Goal: Task Accomplishment & Management: Complete application form

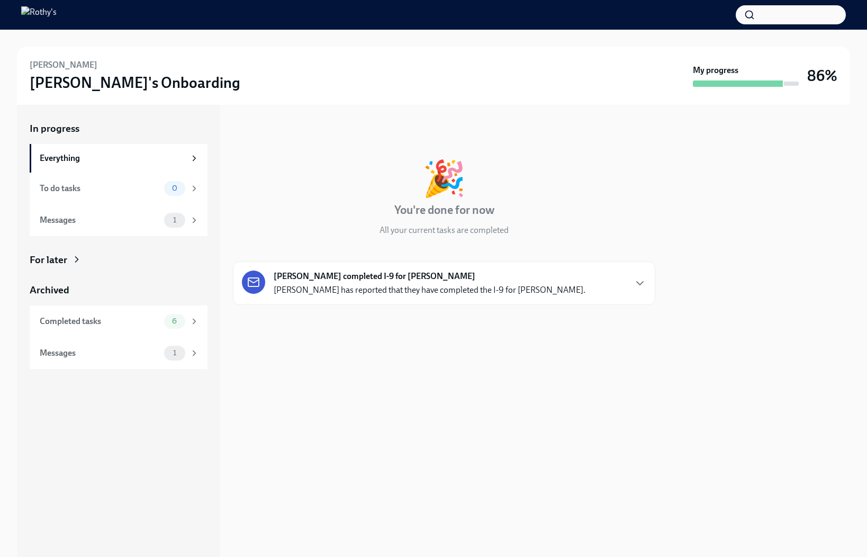
click at [346, 294] on p "Kendra Kaywood has reported that they have completed the I-9 for Emily Reyes-Po…" at bounding box center [430, 290] width 312 height 12
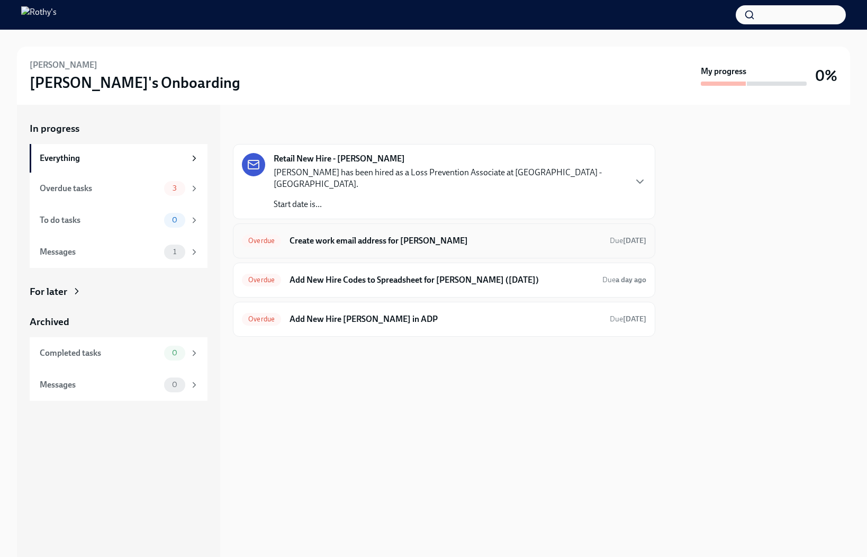
click at [451, 235] on h6 "Create work email address for Zahir Ellis" at bounding box center [445, 241] width 312 height 12
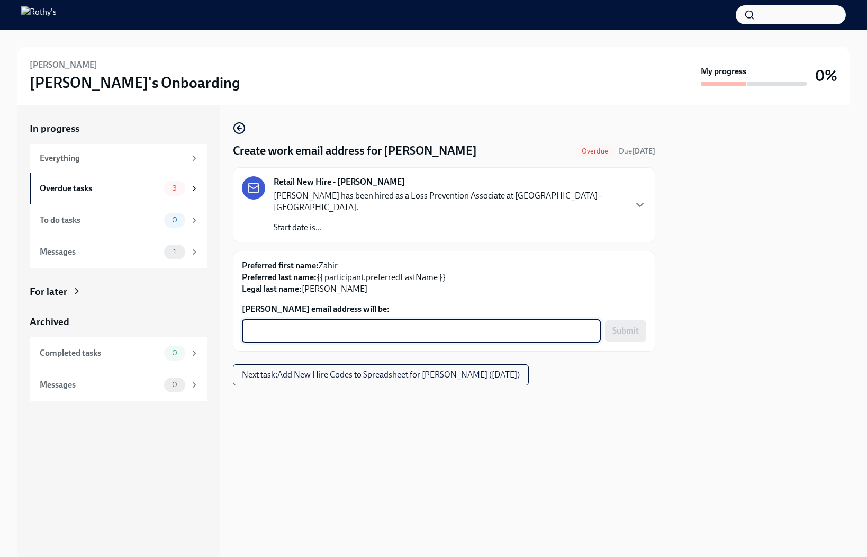
click at [424, 324] on textarea "Zahir Ellis's email address will be:" at bounding box center [421, 330] width 346 height 13
paste textarea "zahirellis@rothys.com"
type textarea "zahirellis@rothys.com"
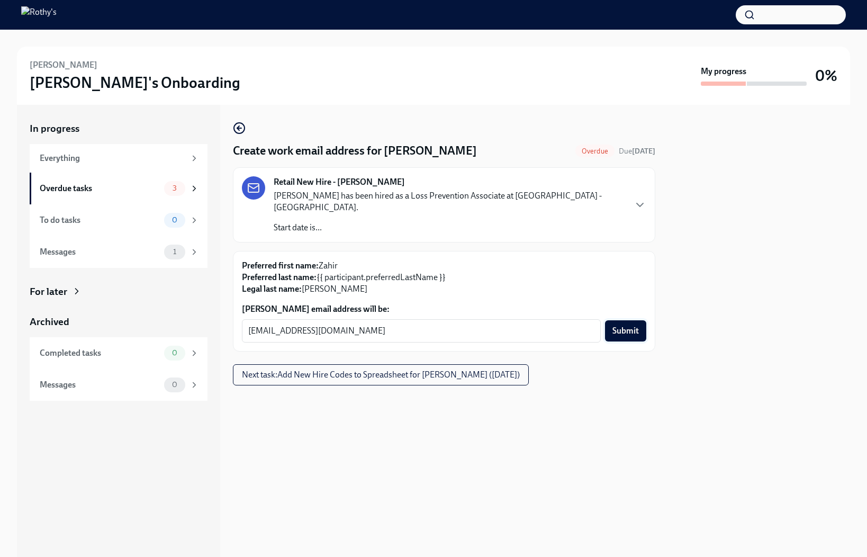
click at [625, 325] on span "Submit" at bounding box center [625, 330] width 26 height 11
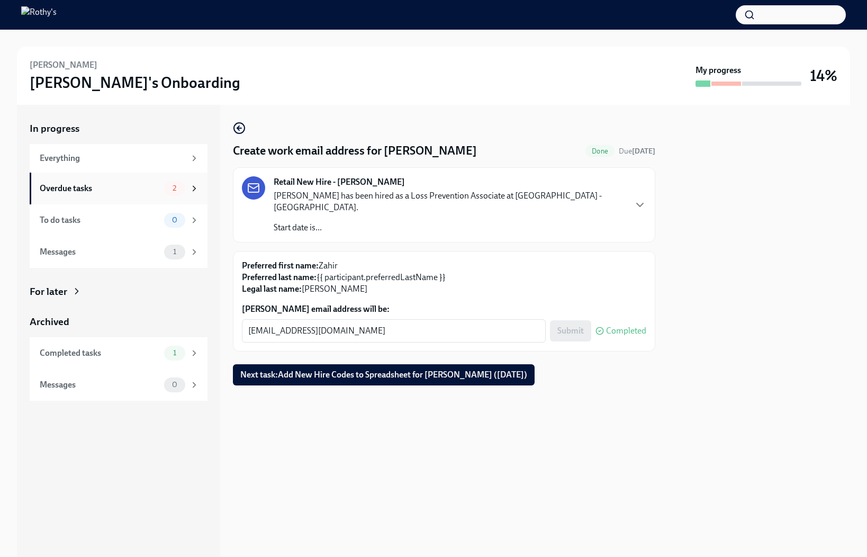
click at [123, 192] on div "Overdue tasks" at bounding box center [100, 189] width 120 height 12
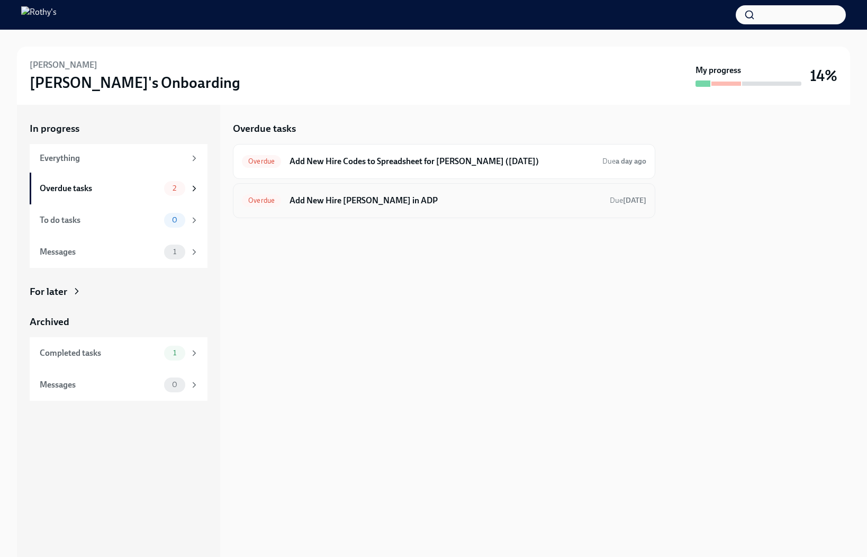
click at [339, 198] on h6 "Add New Hire Zahir Ellis in ADP" at bounding box center [445, 201] width 312 height 12
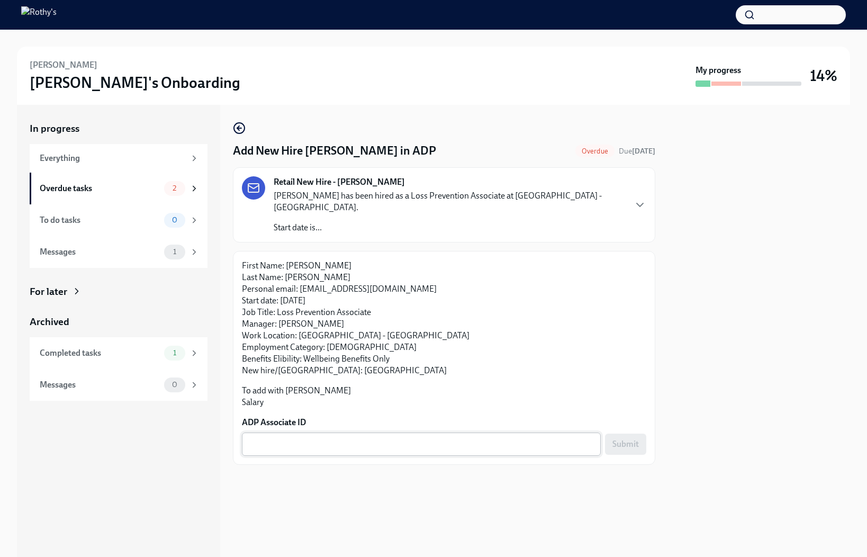
click at [446, 438] on textarea "ADP Associate ID" at bounding box center [421, 444] width 346 height 13
paste textarea "IXDO569ZF"
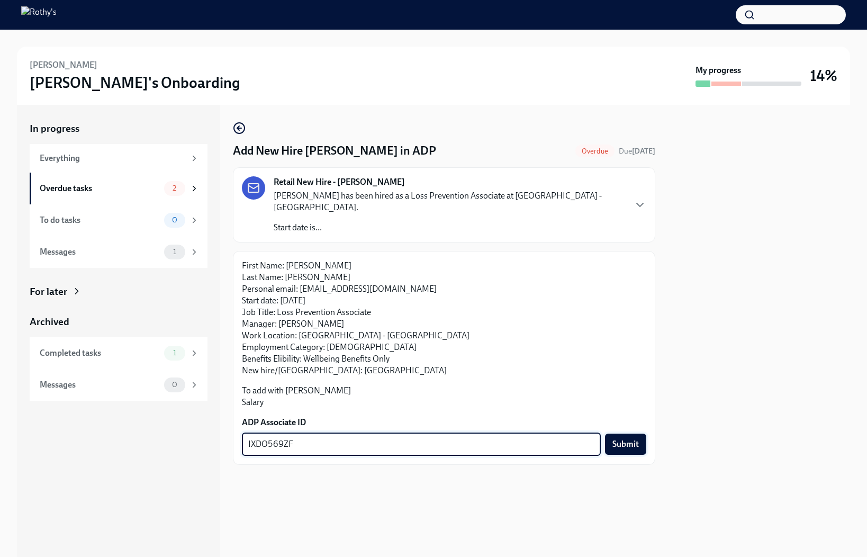
type textarea "IXDO569ZF"
click at [621, 439] on span "Submit" at bounding box center [625, 444] width 26 height 11
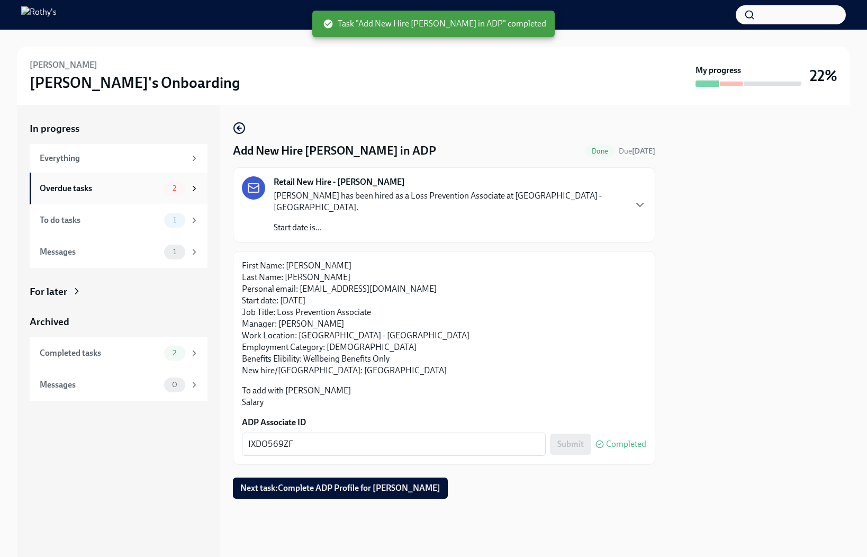
click at [124, 185] on div "Overdue tasks" at bounding box center [100, 189] width 120 height 12
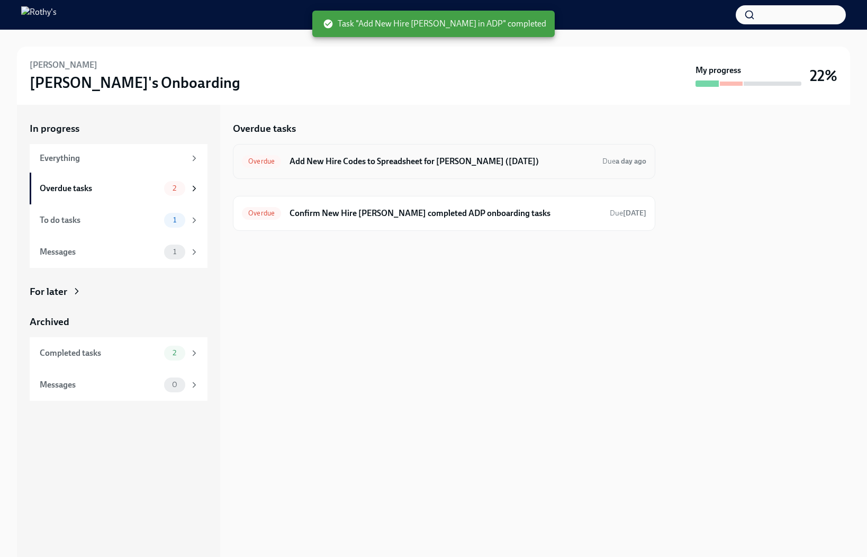
click at [350, 158] on h6 "Add New Hire Codes to Spreadsheet for Zahir Ellis (09/15/2025)" at bounding box center [441, 162] width 304 height 12
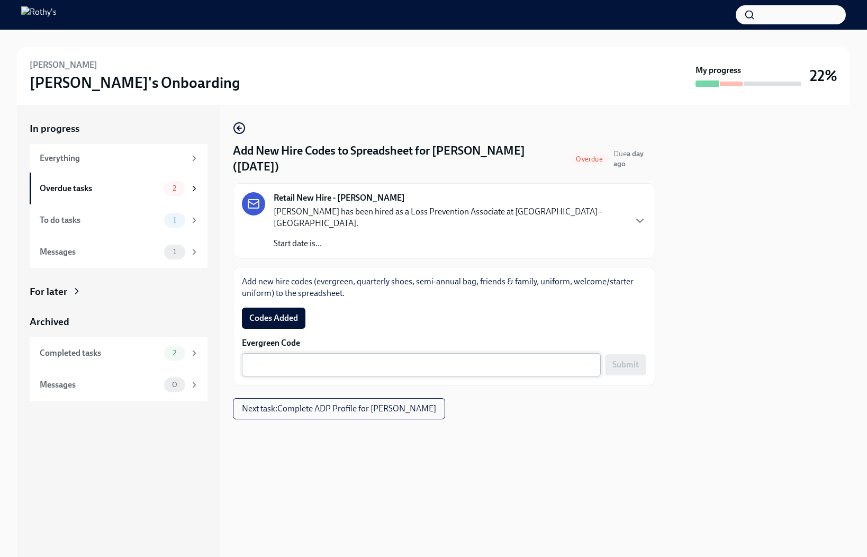
click at [494, 358] on textarea "Evergreen Code" at bounding box center [421, 364] width 346 height 13
paste textarea "E-FF-9ZFP92"
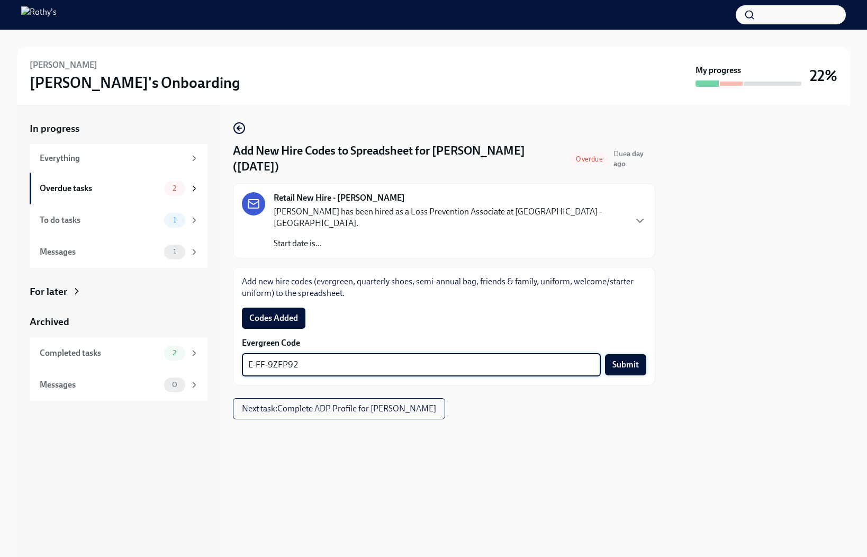
type textarea "E-FF-9ZFP92"
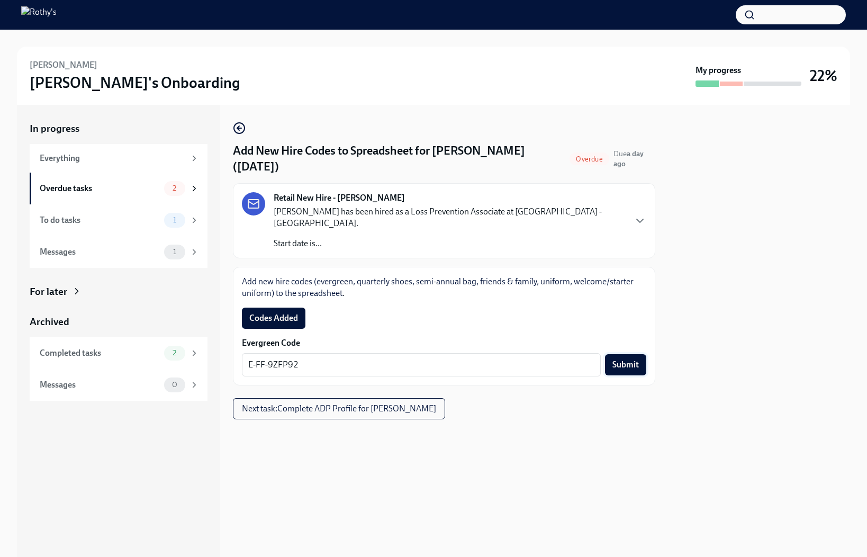
click at [612, 359] on span "Submit" at bounding box center [625, 364] width 26 height 11
click at [282, 313] on span "Codes Added" at bounding box center [273, 318] width 49 height 11
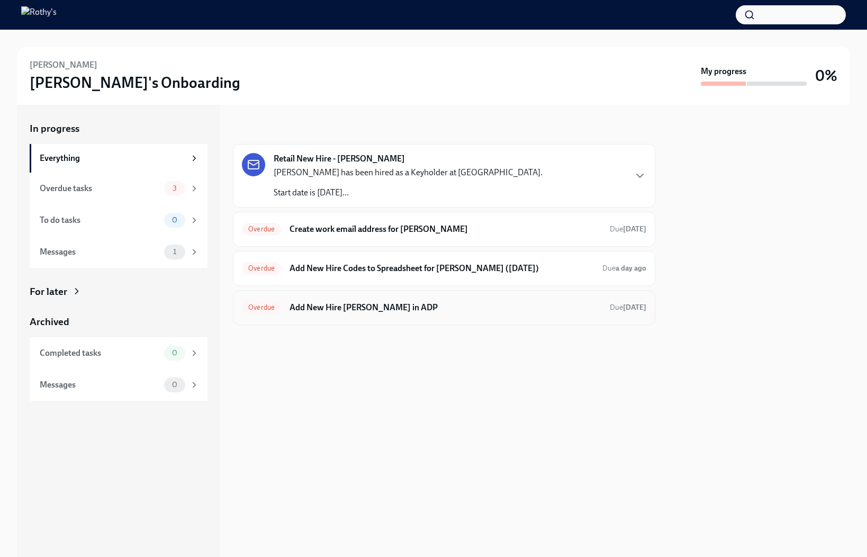
click at [342, 307] on h6 "Add New Hire [PERSON_NAME] in ADP" at bounding box center [445, 308] width 312 height 12
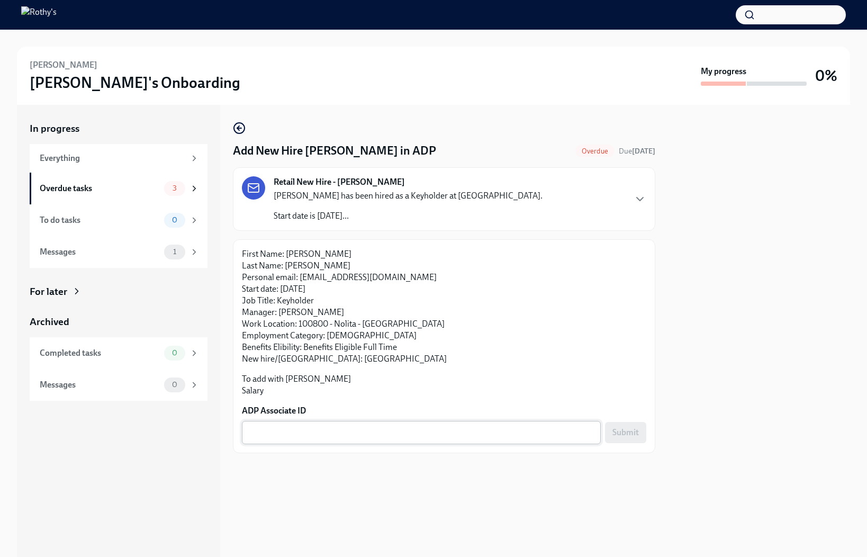
click at [330, 426] on textarea "ADP Associate ID" at bounding box center [421, 432] width 346 height 13
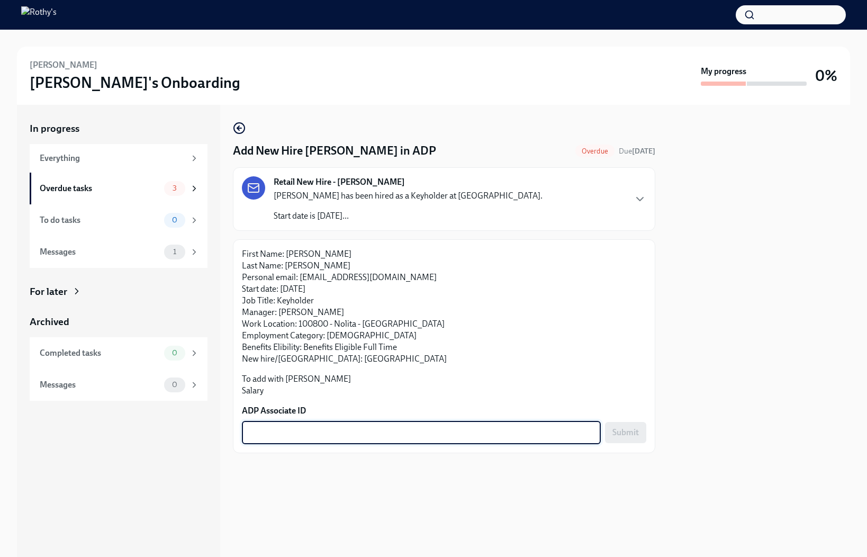
paste textarea "LMH31SW0W"
type textarea "LMH31SW0W"
click at [632, 429] on span "Submit" at bounding box center [625, 432] width 26 height 11
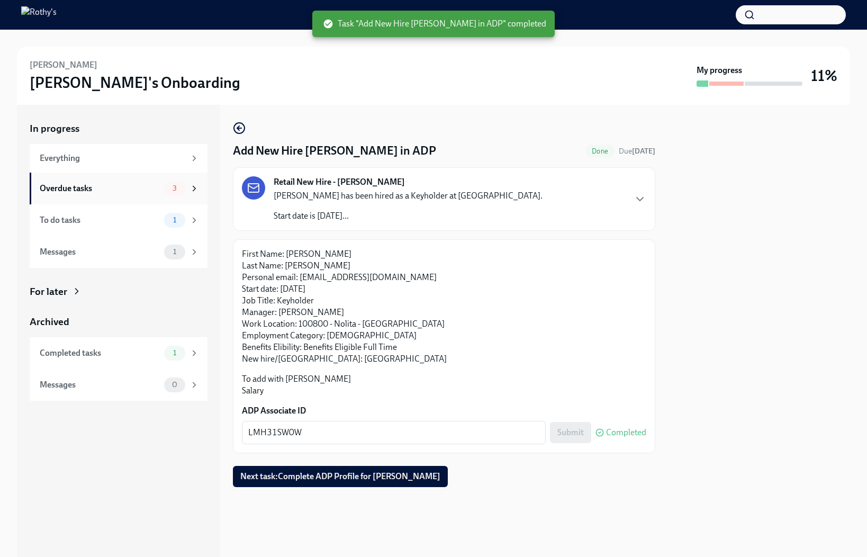
click at [130, 188] on div "Overdue tasks" at bounding box center [100, 189] width 120 height 12
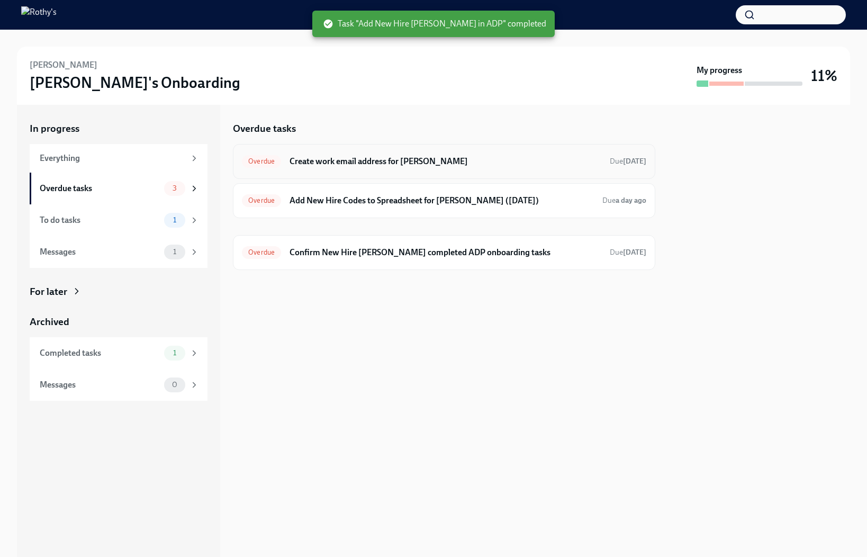
click at [383, 162] on h6 "Create work email address for [PERSON_NAME]" at bounding box center [445, 162] width 312 height 12
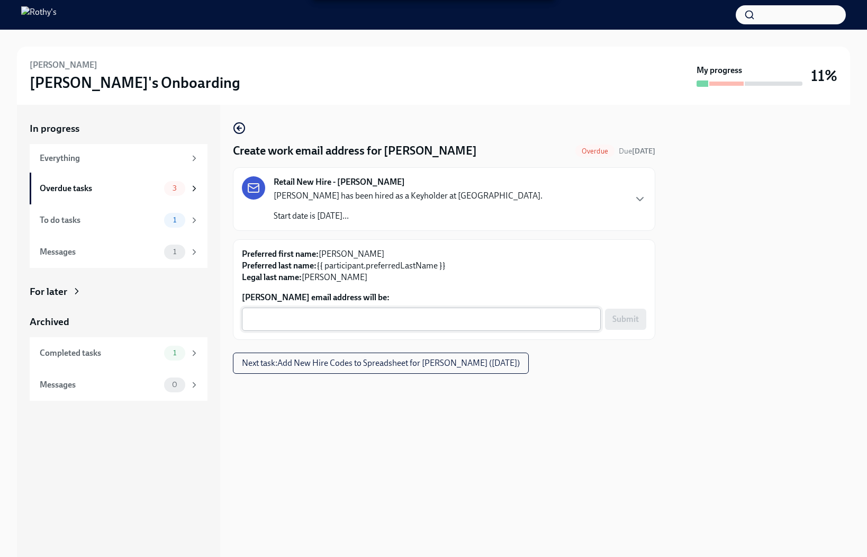
click at [334, 316] on textarea "[PERSON_NAME] email address will be:" at bounding box center [421, 319] width 346 height 13
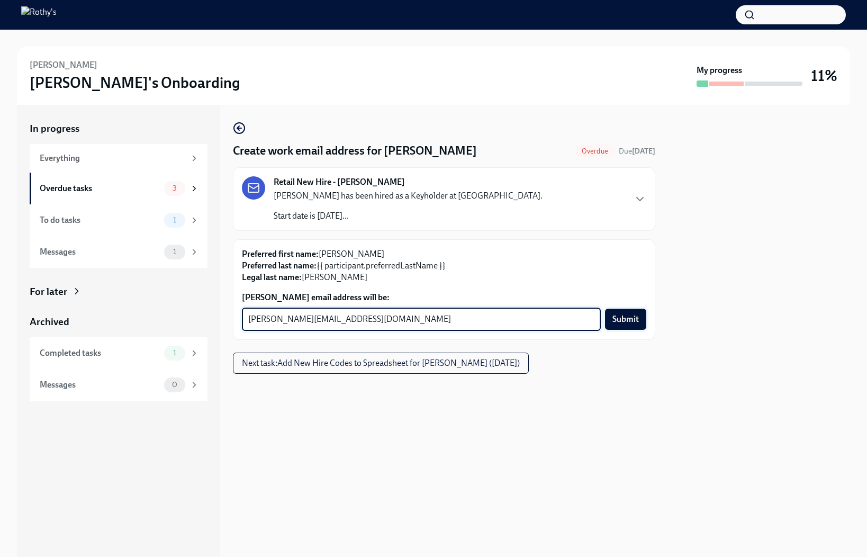
type textarea "[PERSON_NAME][EMAIL_ADDRESS][DOMAIN_NAME]"
click at [637, 313] on button "Submit" at bounding box center [625, 318] width 41 height 21
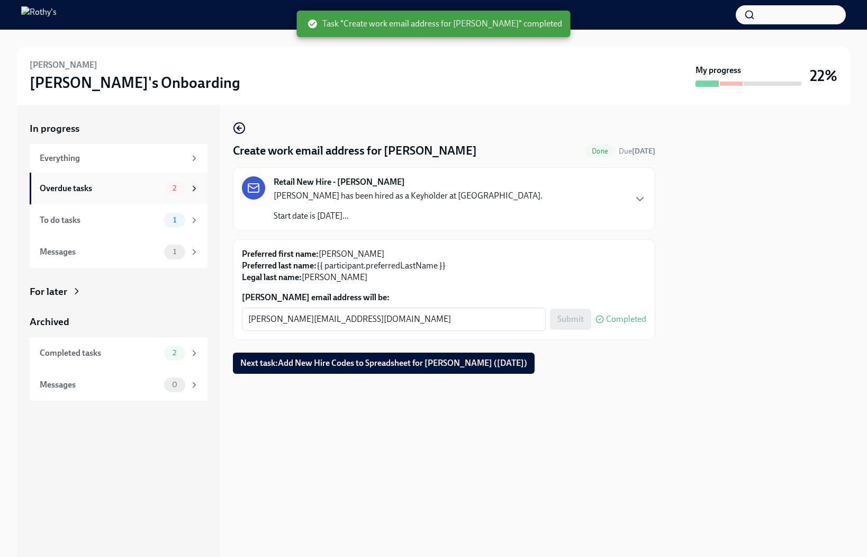
click at [144, 195] on div "Overdue tasks 2" at bounding box center [119, 188] width 178 height 32
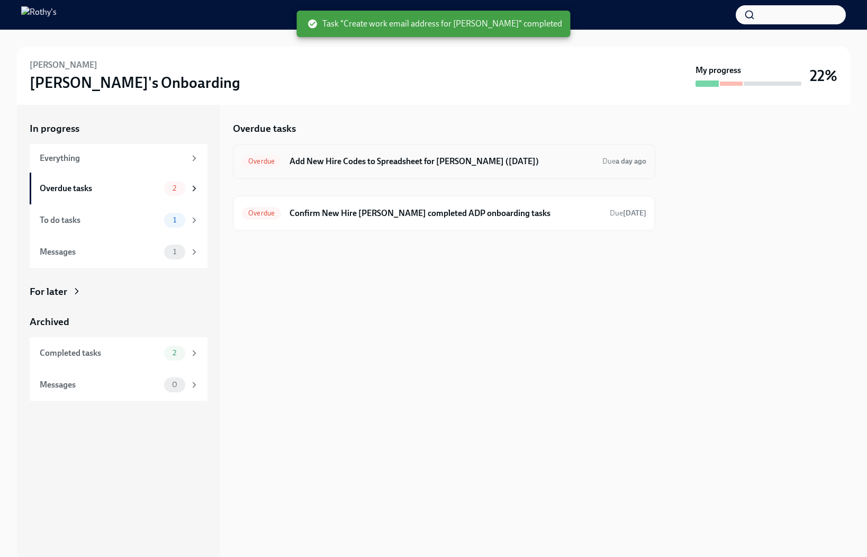
click at [385, 156] on h6 "Add New Hire Codes to Spreadsheet for [PERSON_NAME] ([DATE])" at bounding box center [441, 162] width 304 height 12
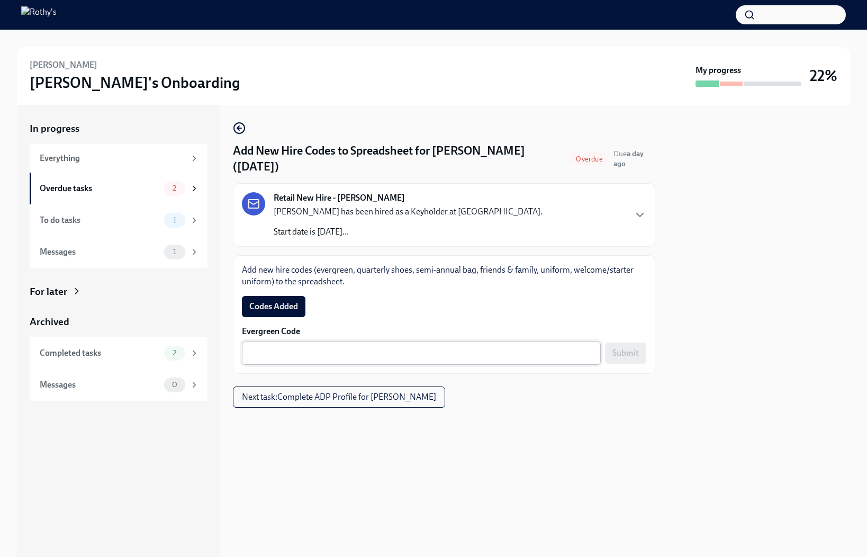
click at [427, 352] on textarea "Evergreen Code" at bounding box center [421, 353] width 346 height 13
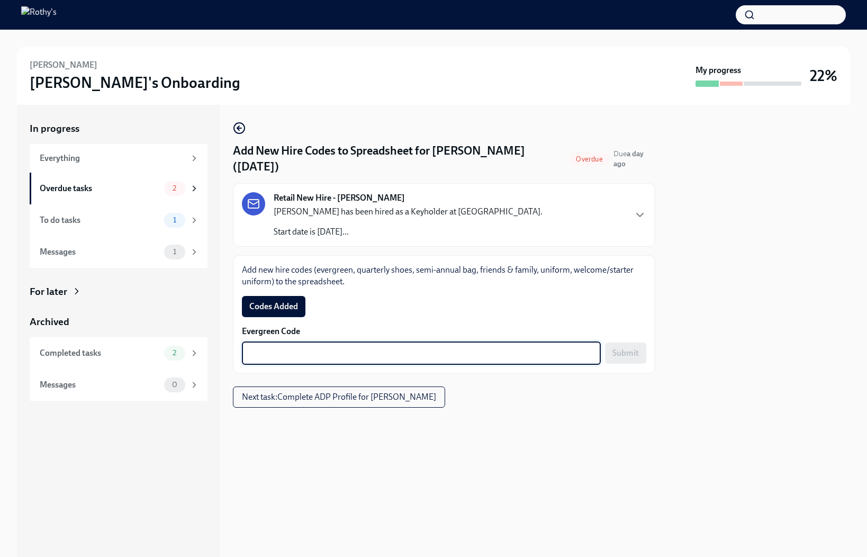
paste textarea "E-FF-9984PK"
type textarea "E-FF-9984PK"
click at [617, 352] on span "Submit" at bounding box center [625, 353] width 26 height 11
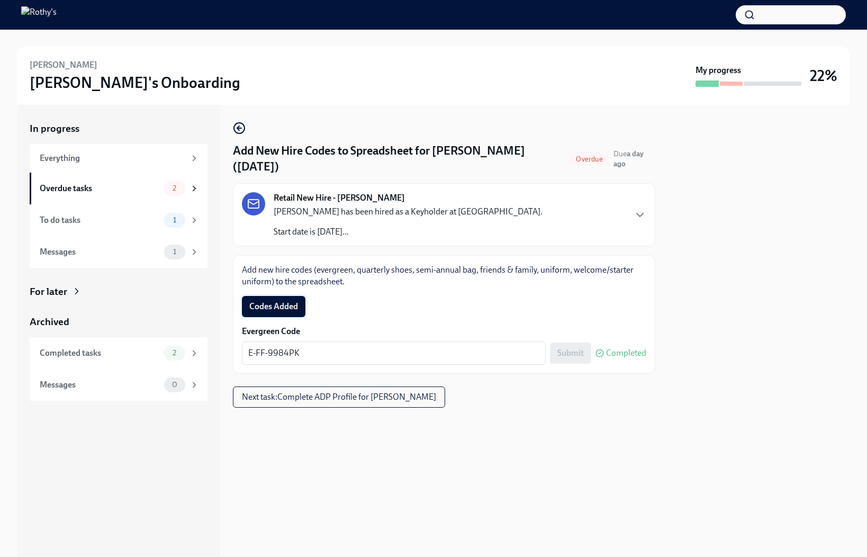
click at [279, 299] on button "Codes Added" at bounding box center [273, 306] width 63 height 21
